Goal: Information Seeking & Learning: Learn about a topic

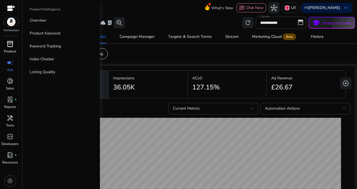
click at [9, 47] on span "inventory_2" at bounding box center [10, 44] width 7 height 7
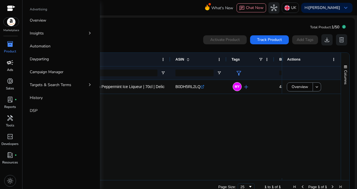
click at [11, 66] on span "campaign" at bounding box center [10, 62] width 7 height 7
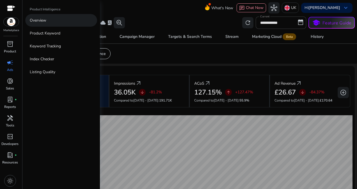
click at [47, 20] on link "Overview" at bounding box center [61, 20] width 72 height 13
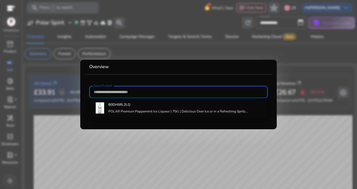
click at [154, 57] on div at bounding box center [178, 94] width 357 height 189
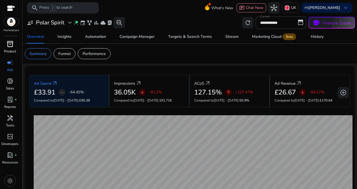
click at [8, 43] on span "inventory_2" at bounding box center [10, 44] width 7 height 7
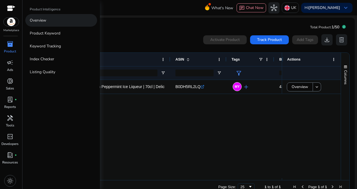
click at [45, 22] on p "Overview" at bounding box center [38, 20] width 17 height 6
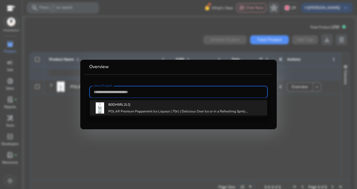
click at [124, 103] on b "B0DH5RL2LQ" at bounding box center [119, 105] width 22 height 4
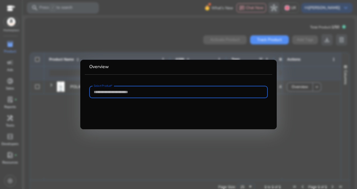
type input "**********"
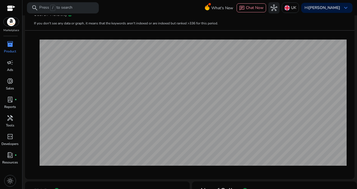
scroll to position [165, 0]
